Goal: Information Seeking & Learning: Learn about a topic

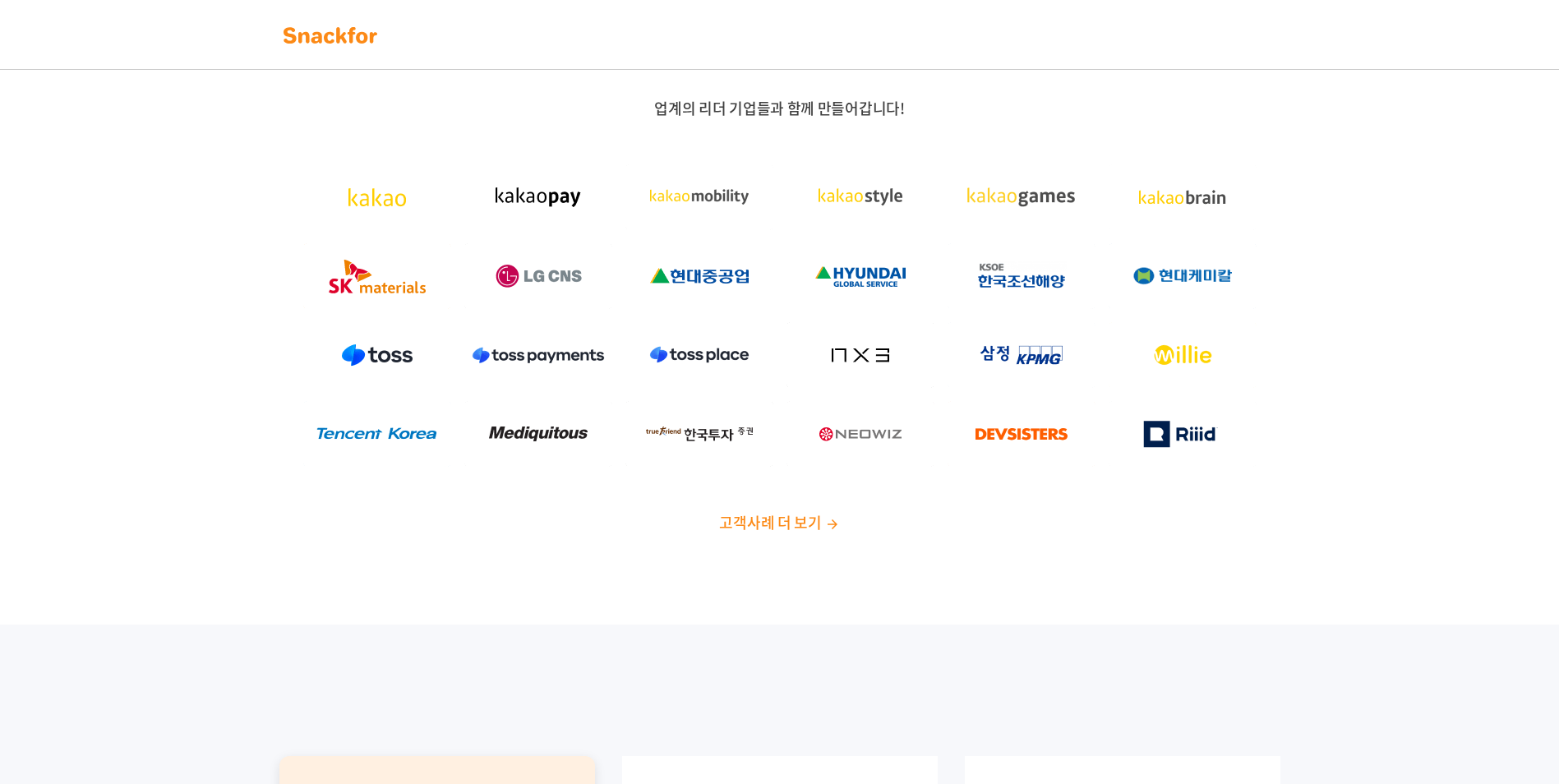
click at [824, 515] on link "고객사례 더 보기" at bounding box center [779, 522] width 120 height 22
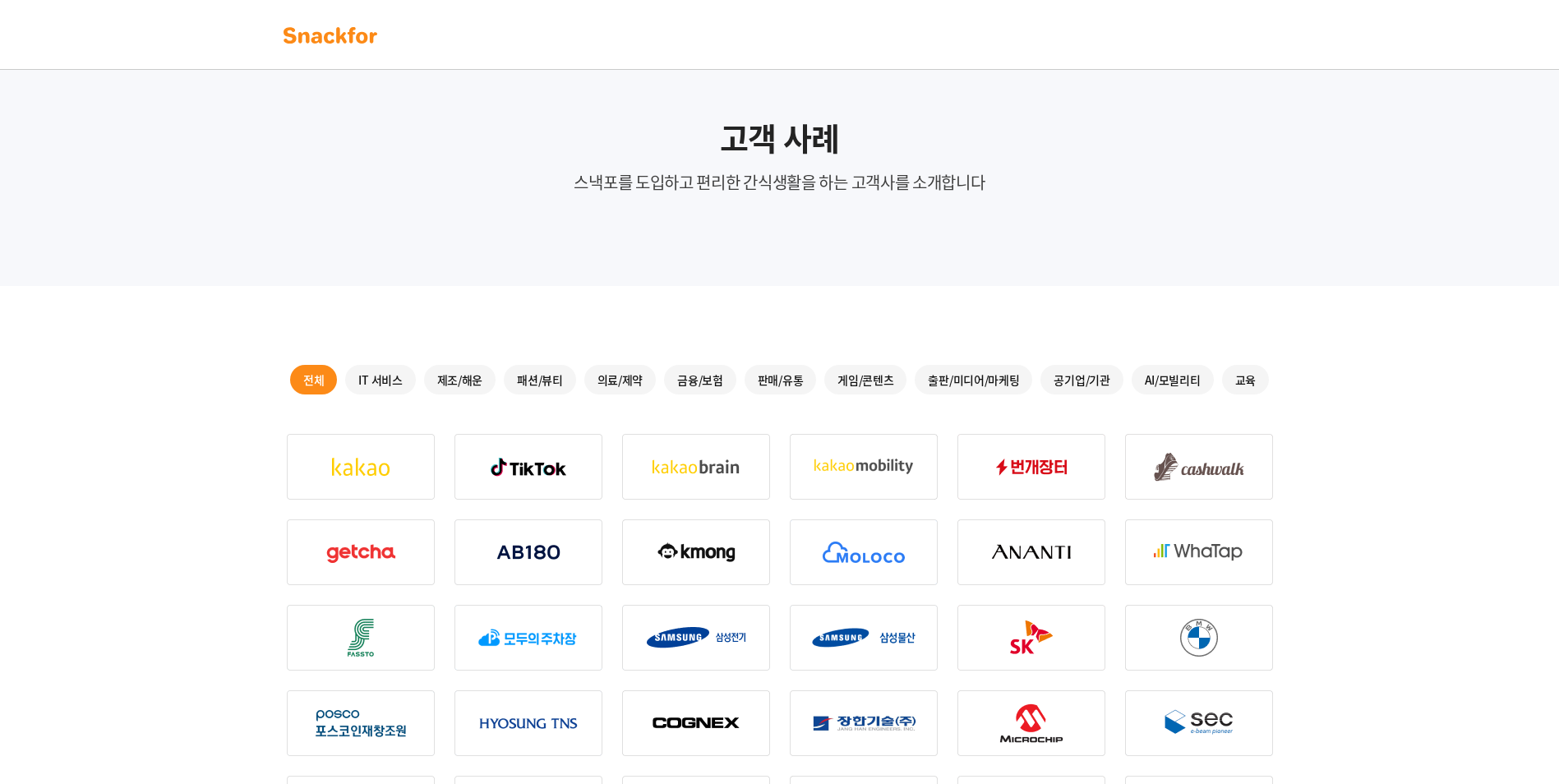
scroll to position [2, 0]
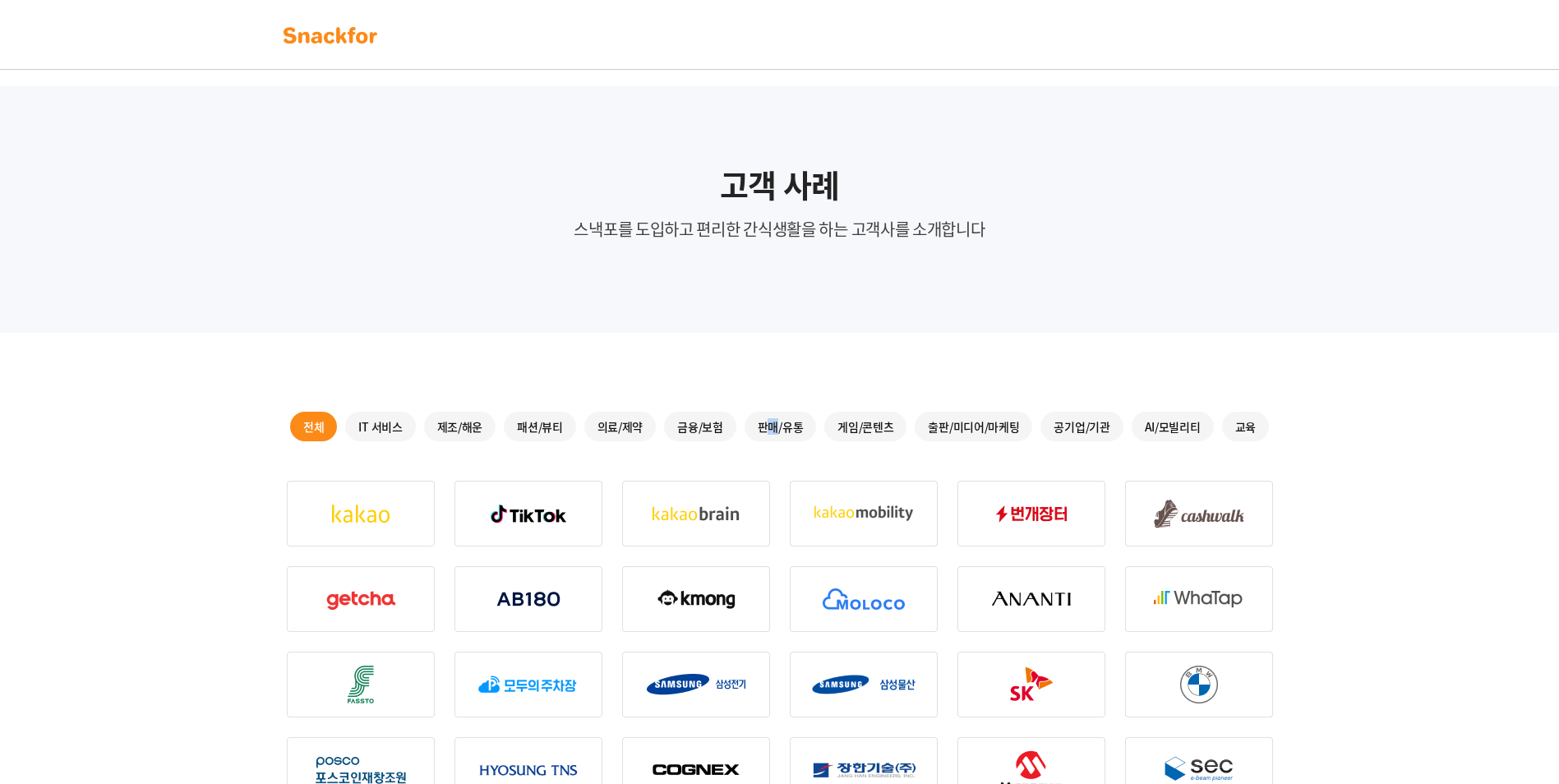
click at [773, 423] on div "판매/유통" at bounding box center [781, 426] width 72 height 30
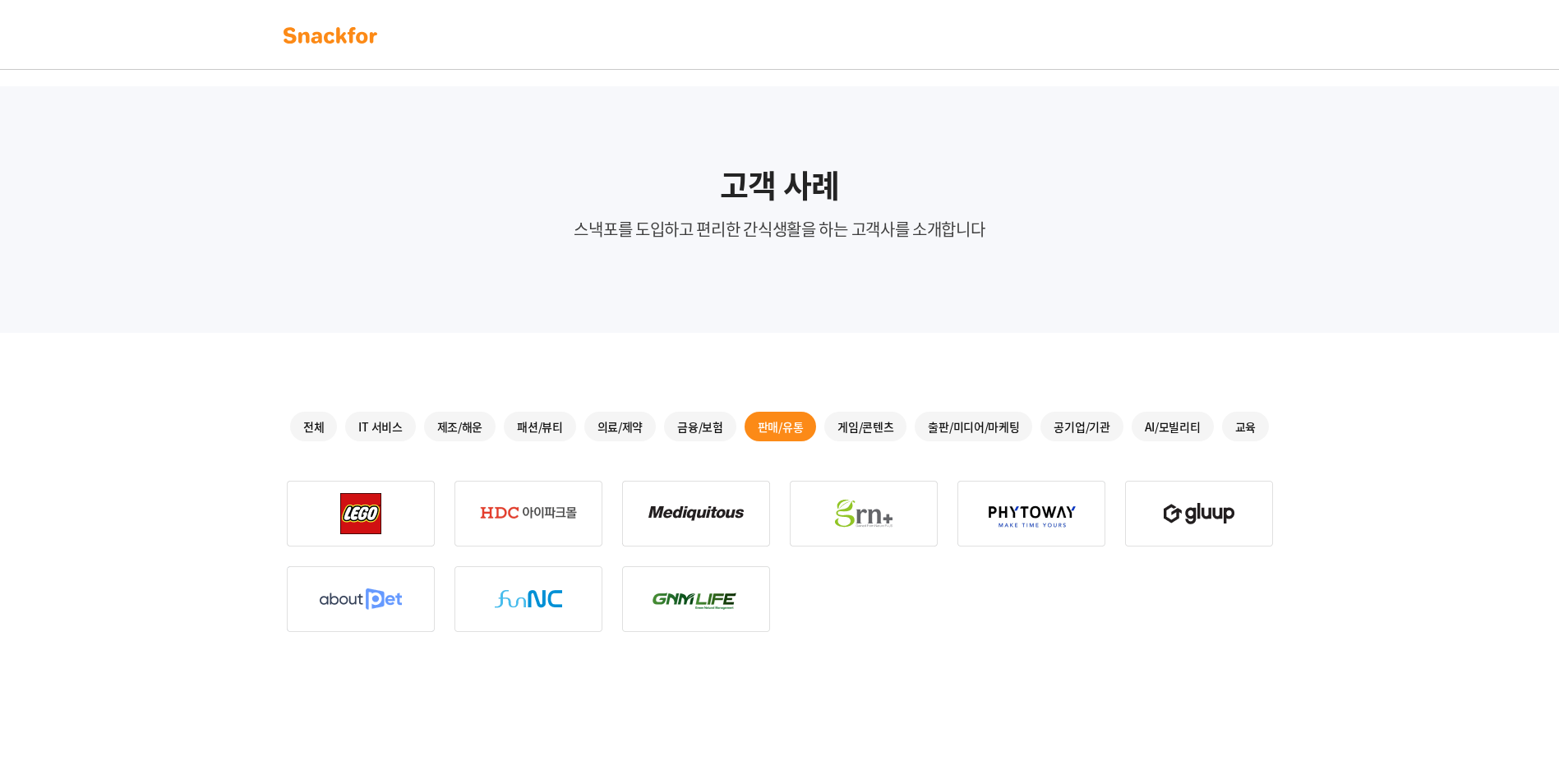
drag, startPoint x: 773, startPoint y: 423, endPoint x: 898, endPoint y: 427, distance: 125.1
click at [898, 427] on div "게임/콘텐츠" at bounding box center [865, 426] width 83 height 30
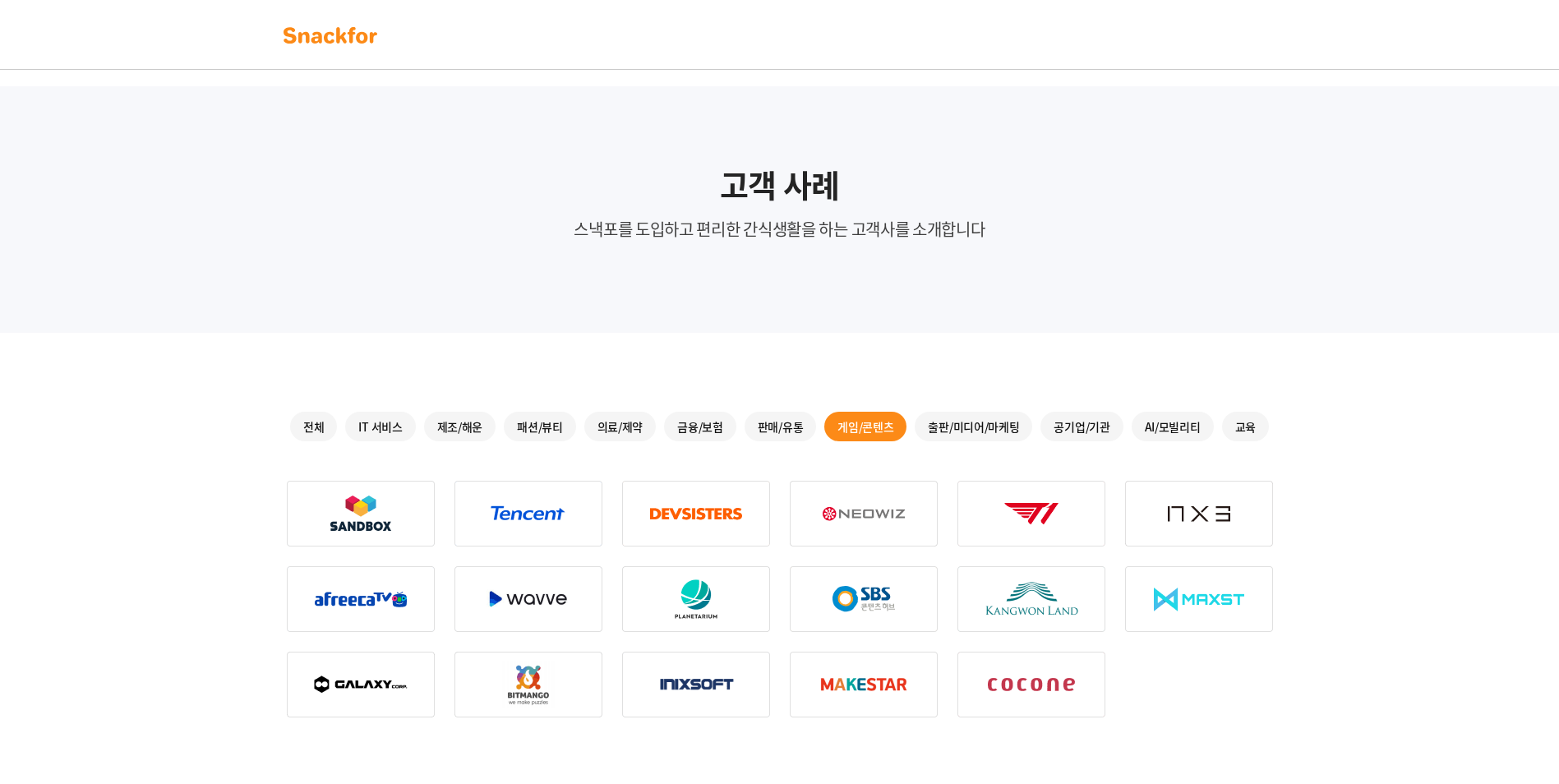
click at [965, 429] on div "출판/미디어/마케팅" at bounding box center [974, 426] width 117 height 30
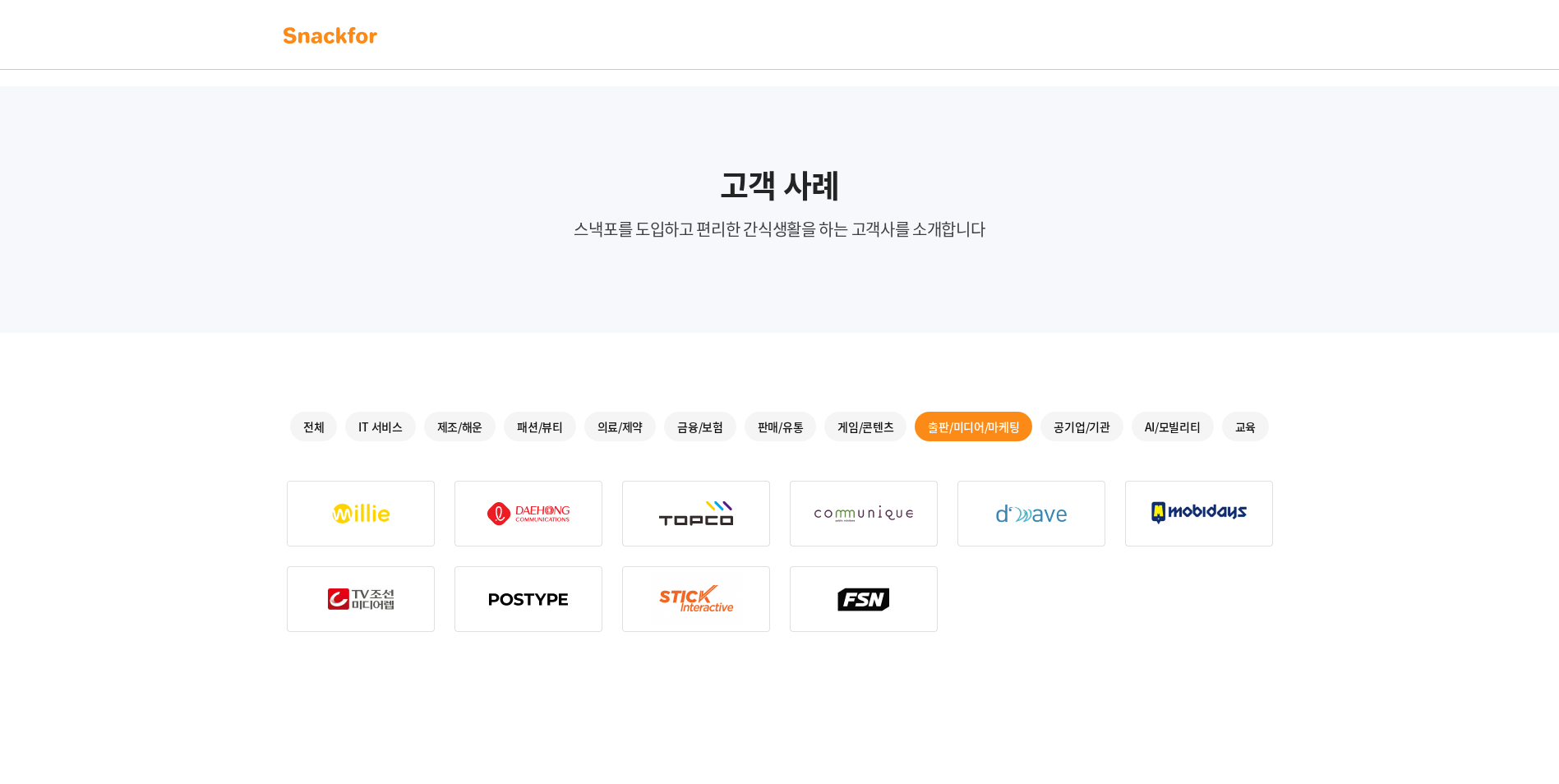
click at [337, 20] on link at bounding box center [331, 34] width 104 height 37
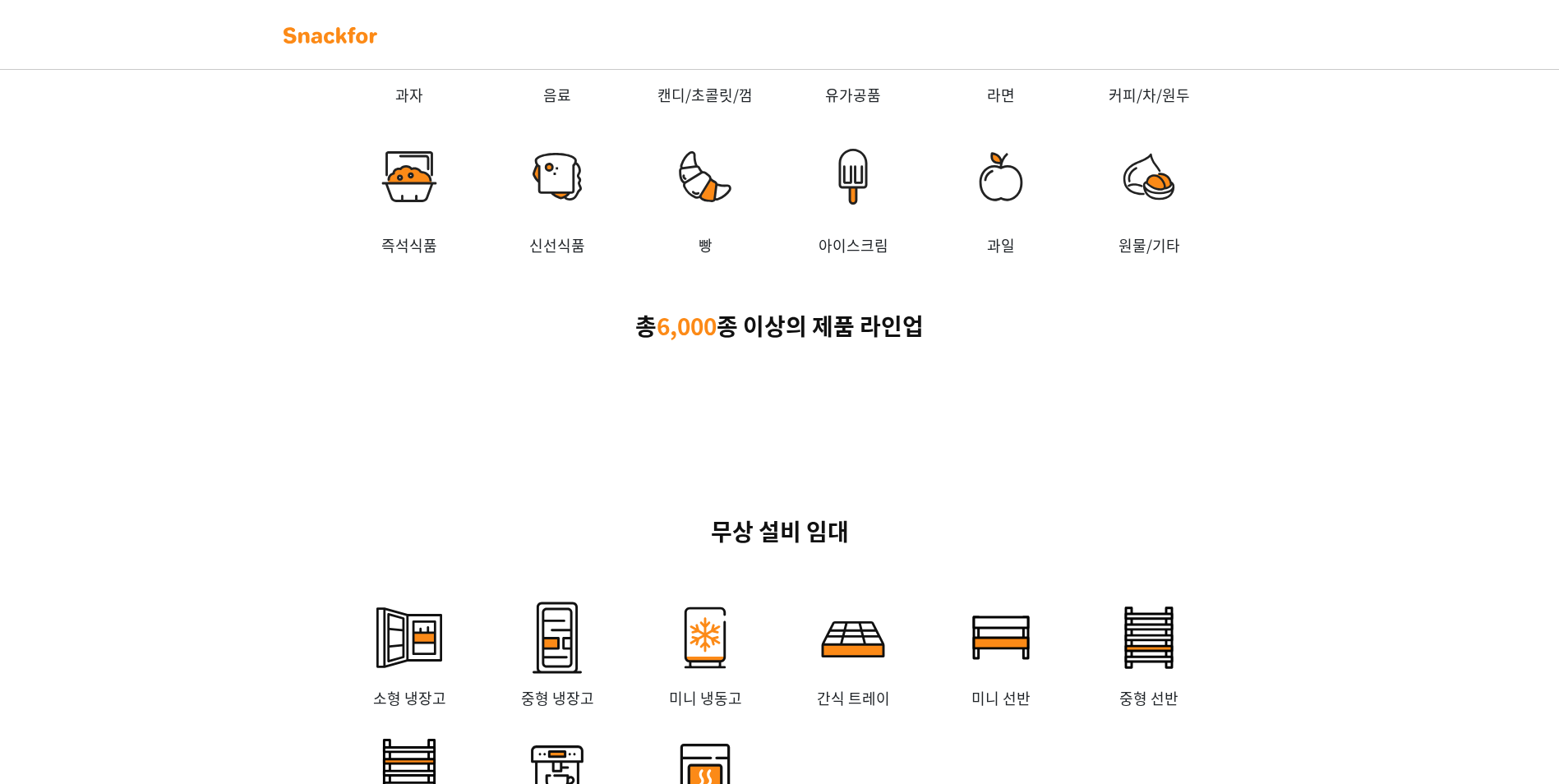
scroll to position [2520, 0]
